Goal: Navigation & Orientation: Find specific page/section

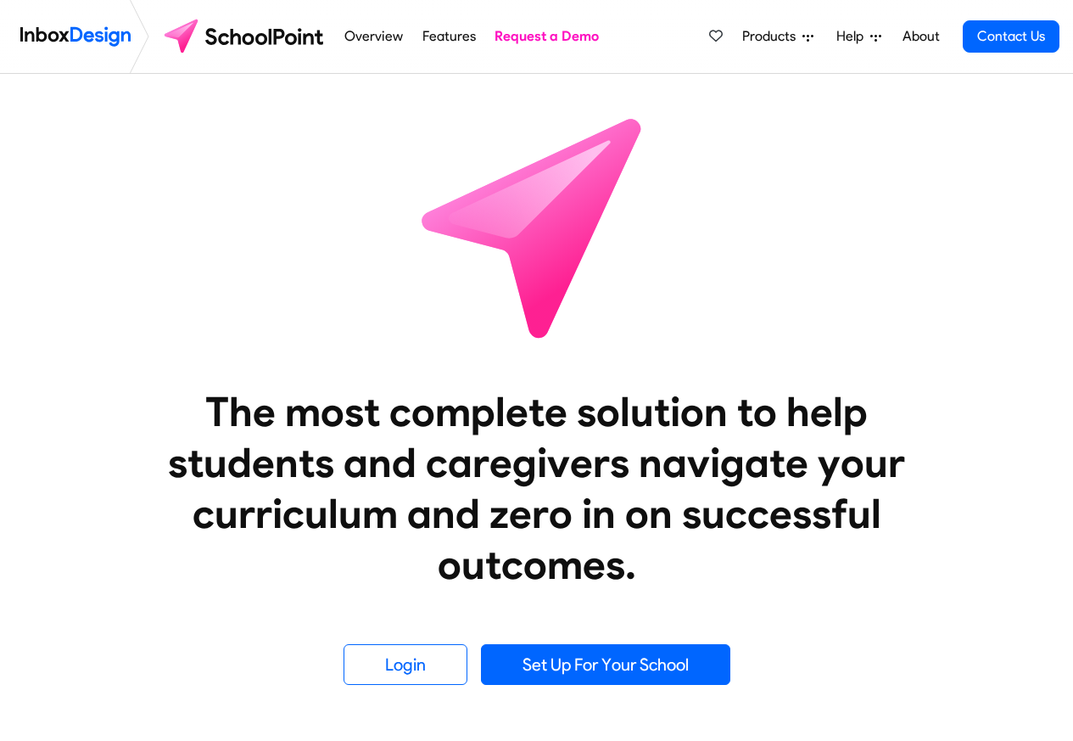
click at [786, 37] on span "Products" at bounding box center [772, 36] width 60 height 20
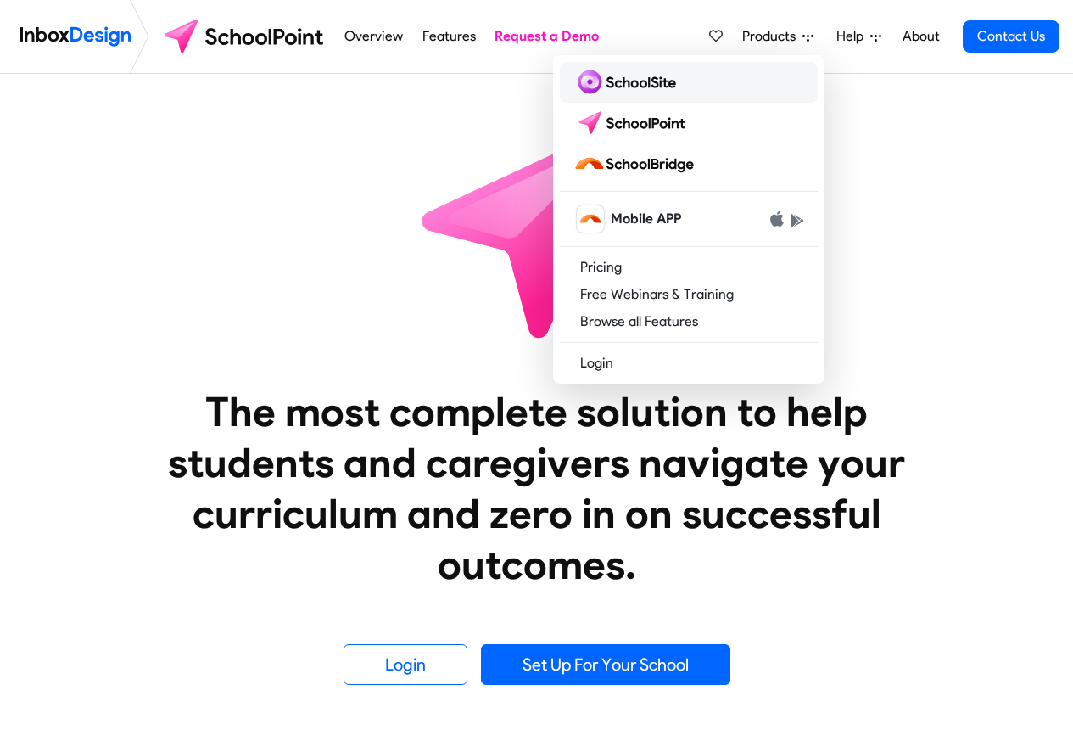
click at [624, 81] on img at bounding box center [628, 82] width 109 height 27
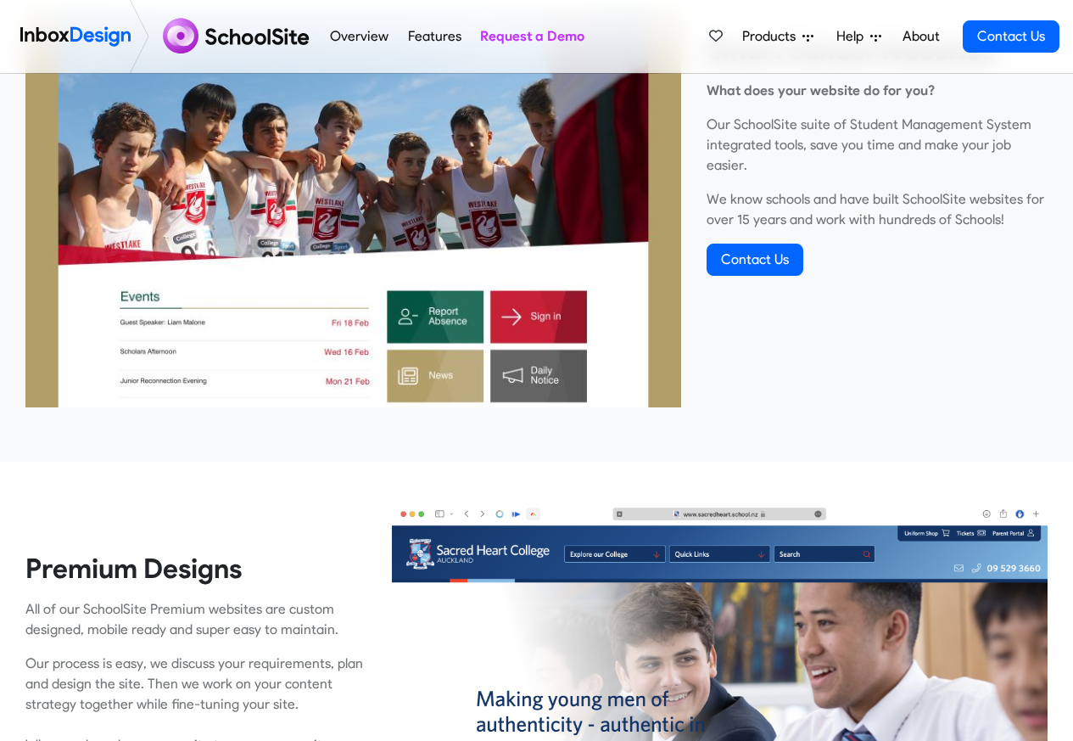
scroll to position [713, 0]
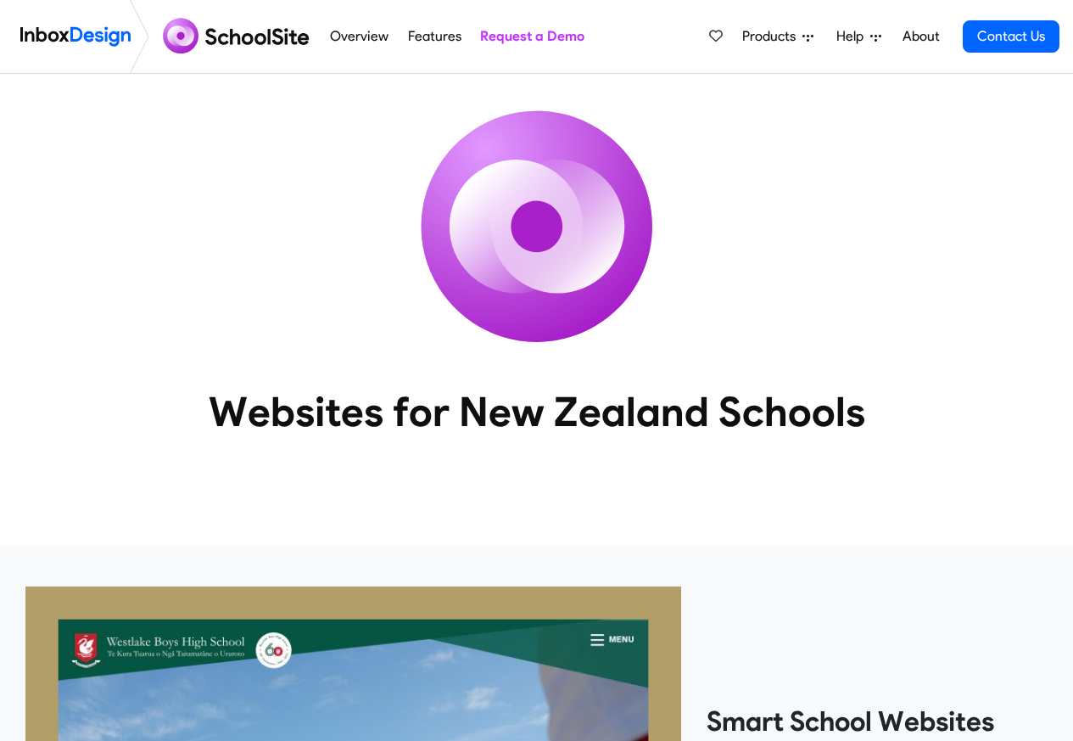
scroll to position [713, 0]
